Goal: Check status

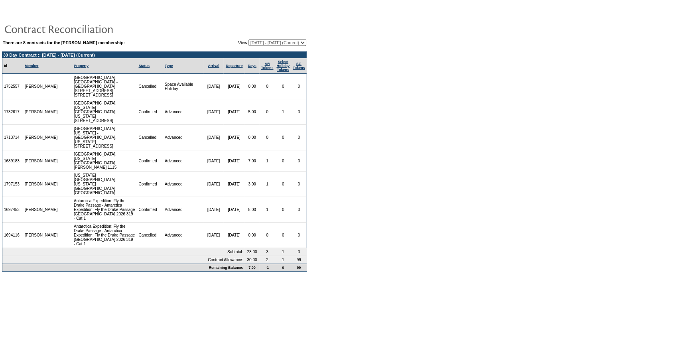
drag, startPoint x: 23, startPoint y: 178, endPoint x: 2, endPoint y: 179, distance: 20.8
click at [2, 197] on td "1697453" at bounding box center [12, 210] width 21 height 26
click at [357, 199] on form "There are 8 contracts for the [PERSON_NAME] membership: View: [DATE] - [DATE] […" at bounding box center [348, 139] width 696 height 278
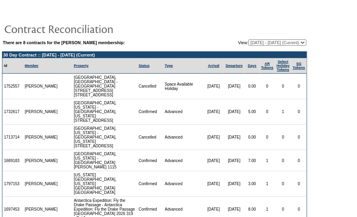
click at [261, 39] on table "There are 8 contracts for the [PERSON_NAME] membership: View: [DATE] - [DATE] […" at bounding box center [154, 43] width 305 height 8
click at [262, 42] on select "[DATE] - [DATE] [DATE] - [DATE] [DATE] - [DATE] [DATE] - [DATE] [DATE] - [DATE]…" at bounding box center [277, 42] width 58 height 6
select select "119730"
click at [248, 39] on select "[DATE] - [DATE] [DATE] - [DATE] [DATE] - [DATE] [DATE] - [DATE] [DATE] - [DATE]…" at bounding box center [277, 42] width 58 height 6
